Goal: Check status: Check status

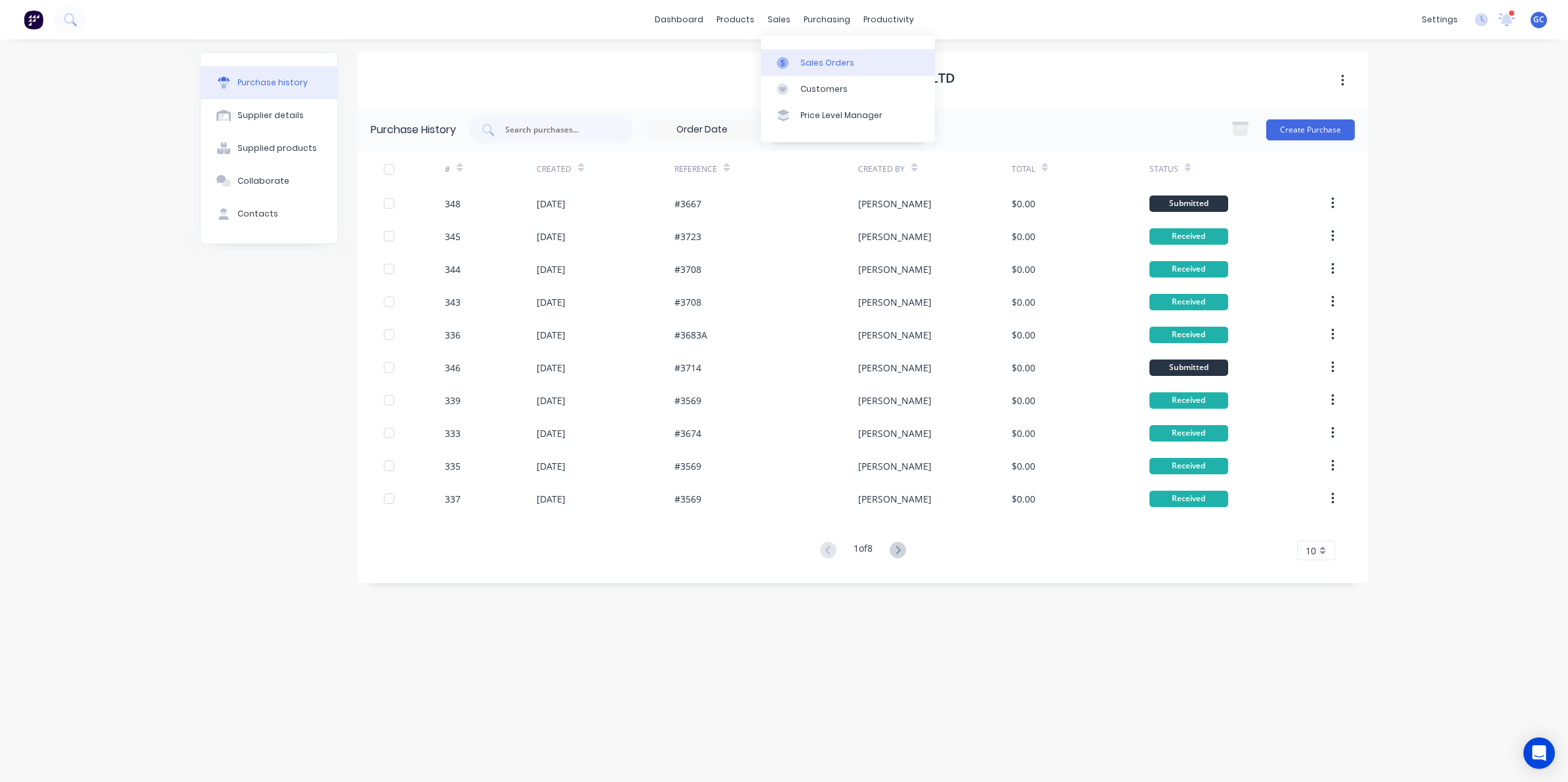
drag, startPoint x: 800, startPoint y: 57, endPoint x: 788, endPoint y: 60, distance: 12.4
click at [800, 57] on div "Sales Orders" at bounding box center [827, 63] width 54 height 12
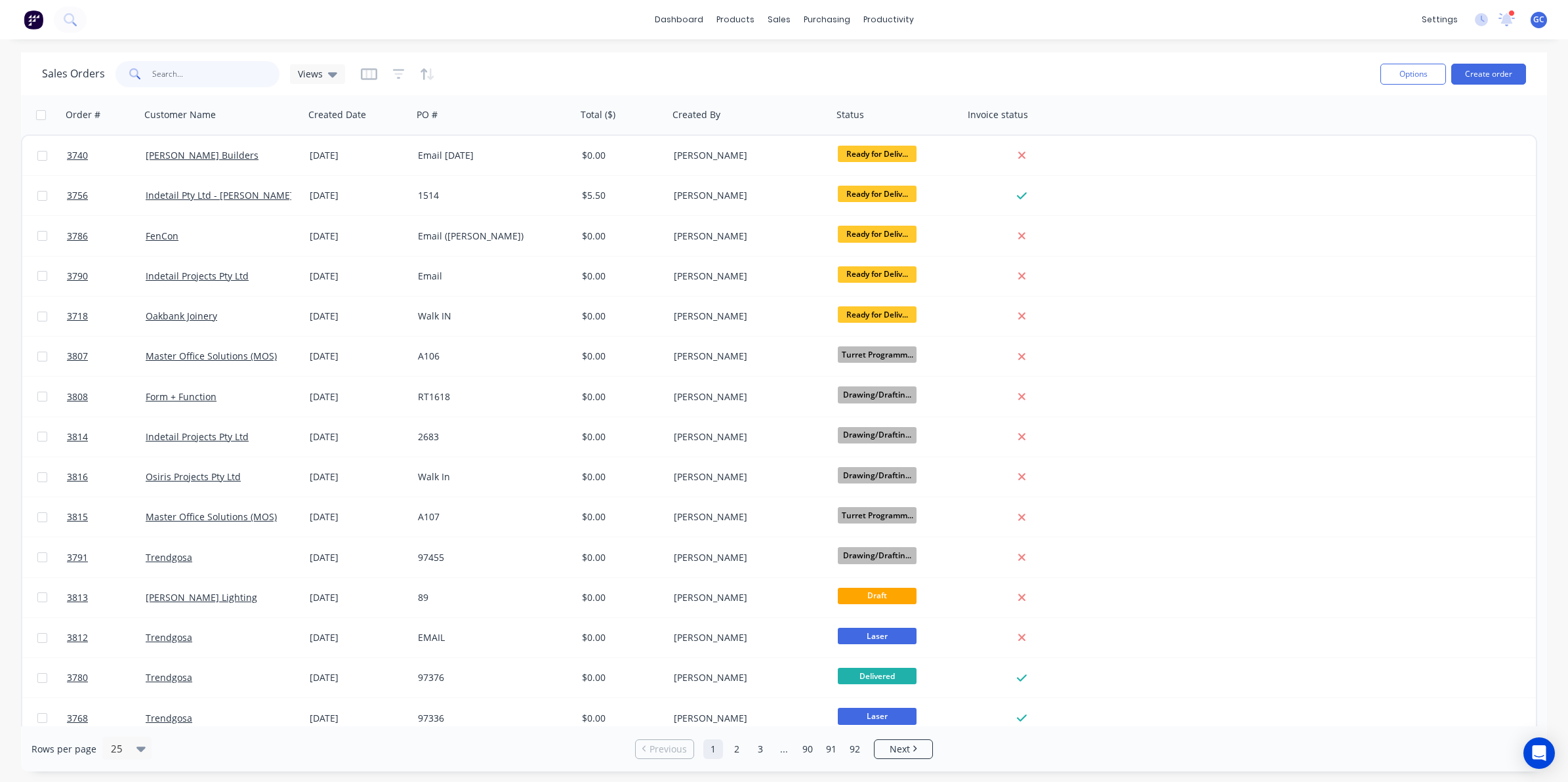
click at [261, 63] on input "text" at bounding box center [216, 74] width 128 height 26
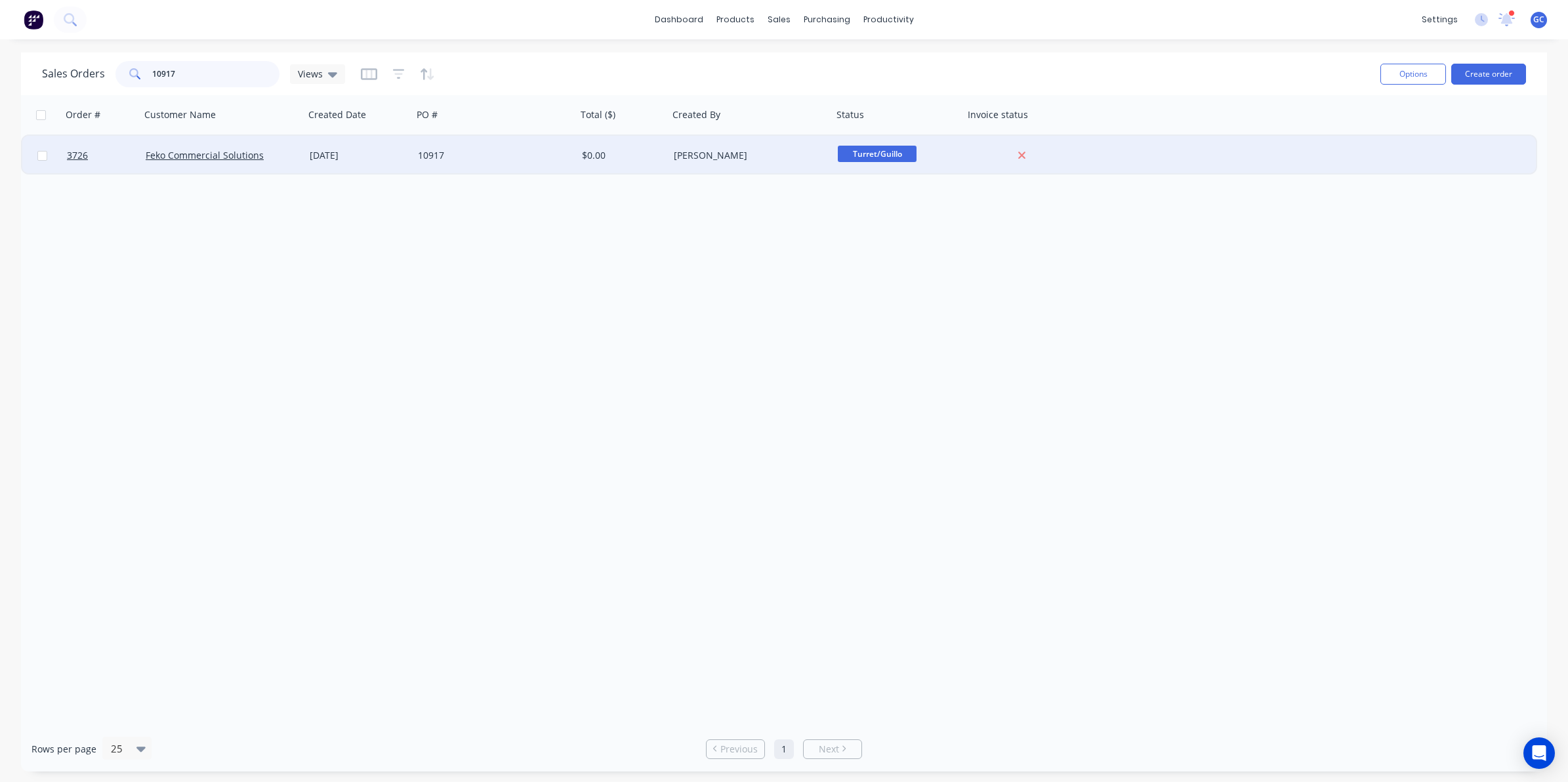
type input "10917"
click at [512, 159] on div "10917" at bounding box center [490, 156] width 145 height 13
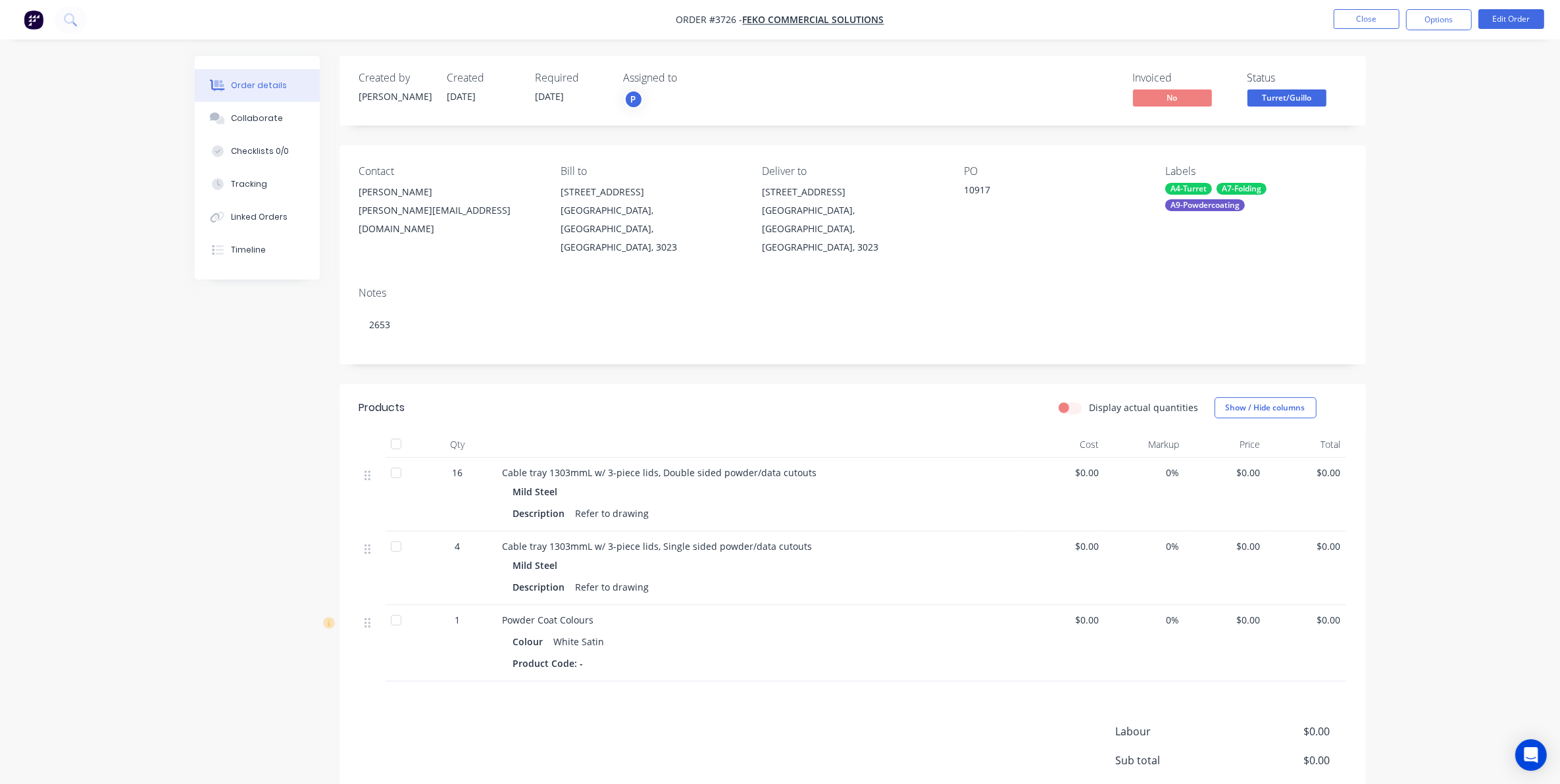
click at [911, 398] on div "Display actual quantities Show / Hide columns" at bounding box center [956, 408] width 777 height 21
